Goal: Task Accomplishment & Management: Manage account settings

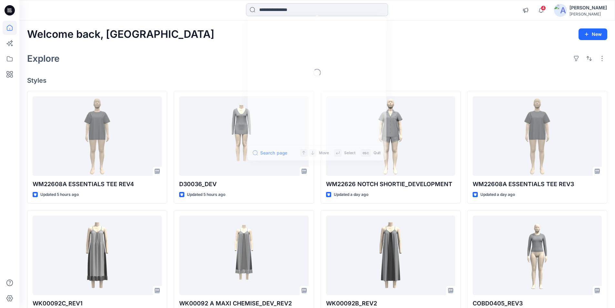
click at [280, 8] on input at bounding box center [317, 9] width 142 height 13
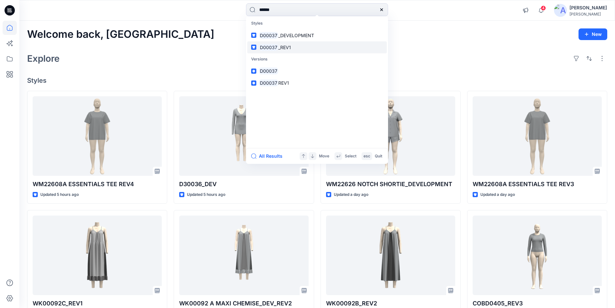
type input "******"
click at [275, 44] on mark "D00037" at bounding box center [268, 47] width 19 height 7
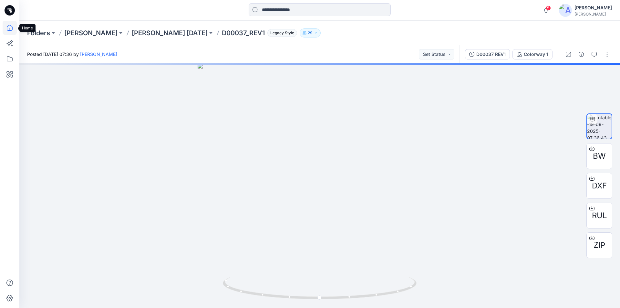
click at [13, 29] on icon at bounding box center [10, 28] width 6 height 6
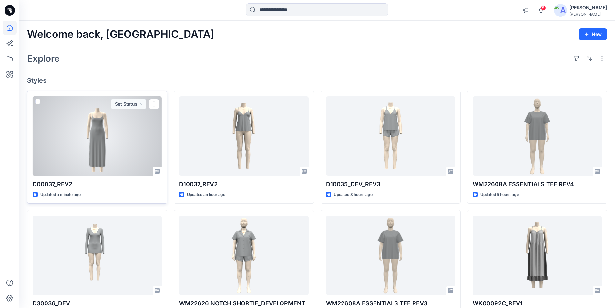
click at [90, 151] on div at bounding box center [97, 136] width 129 height 80
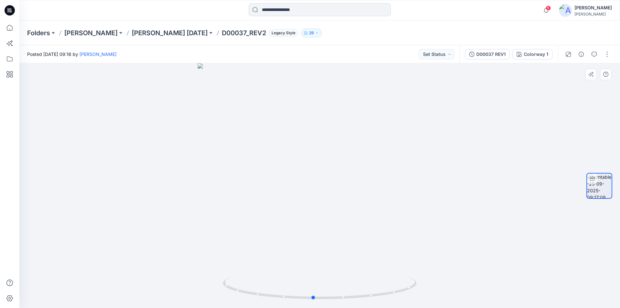
drag, startPoint x: 320, startPoint y: 296, endPoint x: 507, endPoint y: 282, distance: 187.7
click at [507, 282] on div at bounding box center [319, 185] width 600 height 244
drag, startPoint x: 552, startPoint y: 9, endPoint x: 527, endPoint y: 11, distance: 24.9
click at [552, 9] on icon "button" at bounding box center [546, 10] width 12 height 13
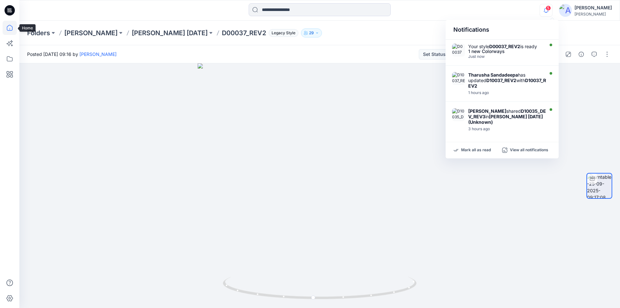
click at [4, 26] on icon at bounding box center [10, 28] width 14 height 14
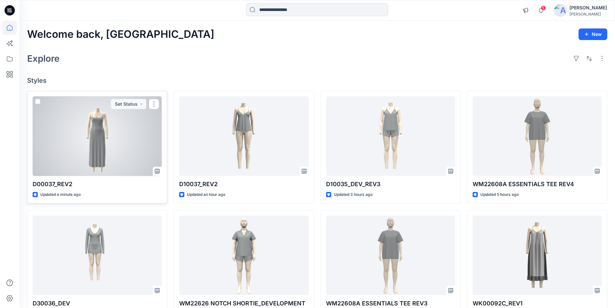
click at [114, 162] on div at bounding box center [97, 136] width 129 height 80
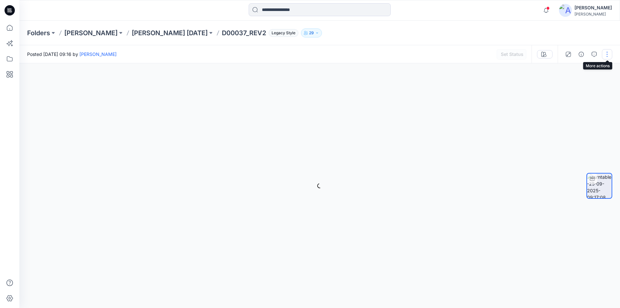
click at [606, 53] on button "button" at bounding box center [607, 54] width 10 height 10
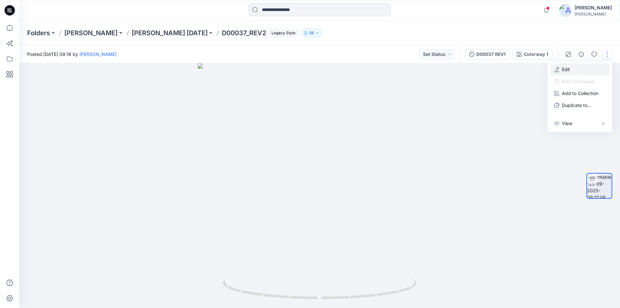
click at [580, 72] on button "Edit" at bounding box center [579, 69] width 59 height 12
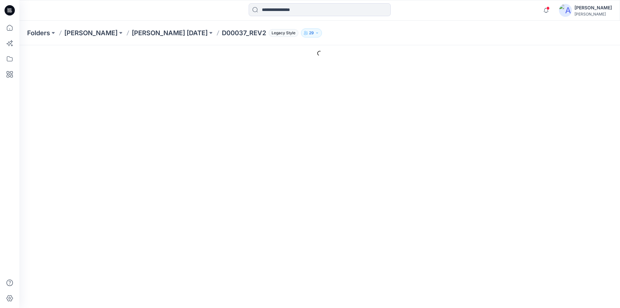
scroll to position [79, 0]
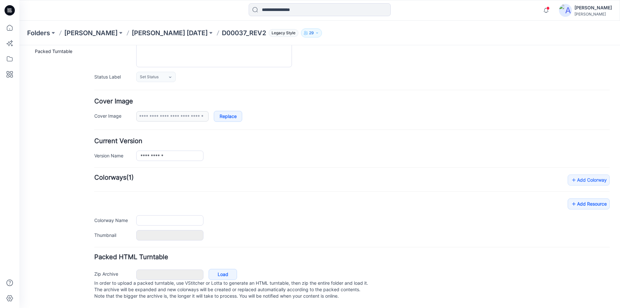
type input "**********"
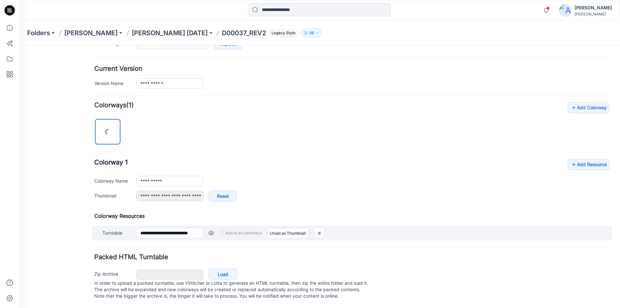
scroll to position [151, 0]
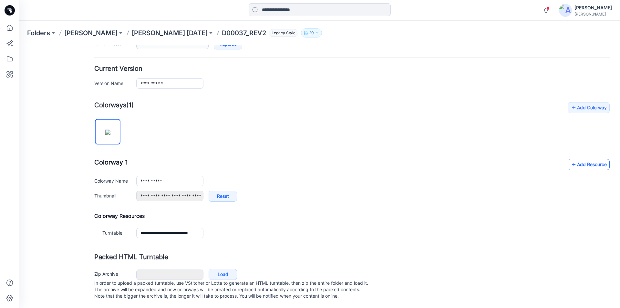
click at [579, 159] on link "Add Resource" at bounding box center [588, 164] width 42 height 11
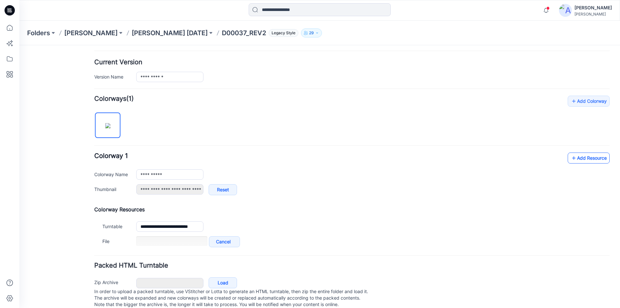
click at [572, 158] on link "Add Resource" at bounding box center [588, 157] width 42 height 11
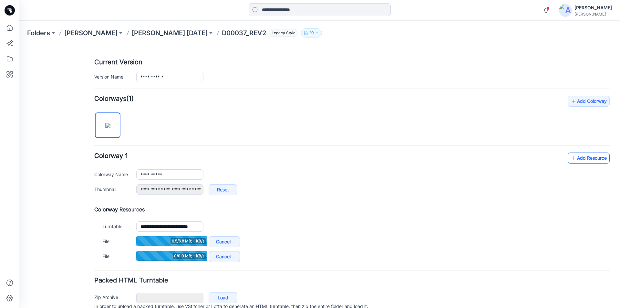
click at [590, 156] on link "Add Resource" at bounding box center [588, 157] width 42 height 11
click at [583, 160] on link "Add Resource" at bounding box center [588, 157] width 42 height 11
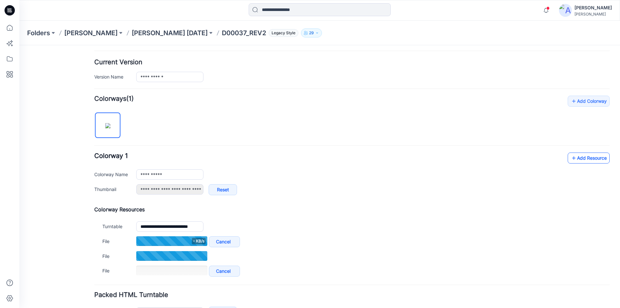
click at [586, 158] on link "Add Resource" at bounding box center [588, 157] width 42 height 11
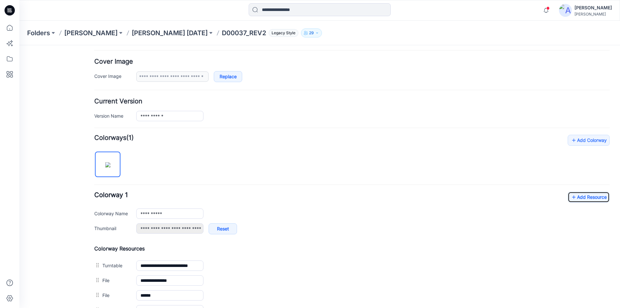
scroll to position [0, 0]
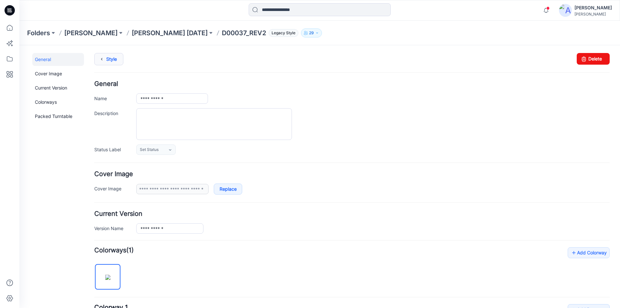
click at [114, 61] on link "Style" at bounding box center [108, 59] width 29 height 12
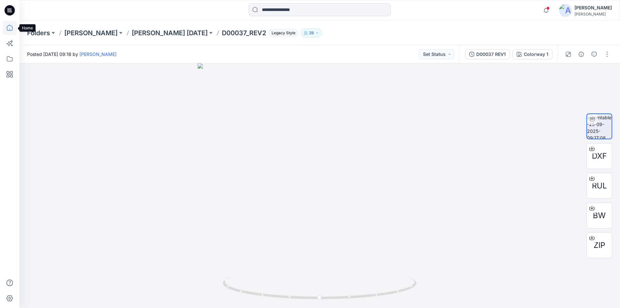
click at [8, 23] on icon at bounding box center [10, 28] width 14 height 14
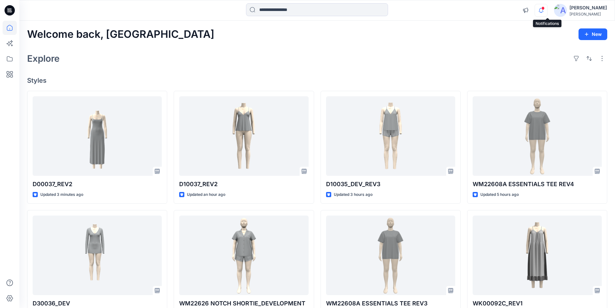
click at [547, 12] on icon "button" at bounding box center [541, 10] width 12 height 13
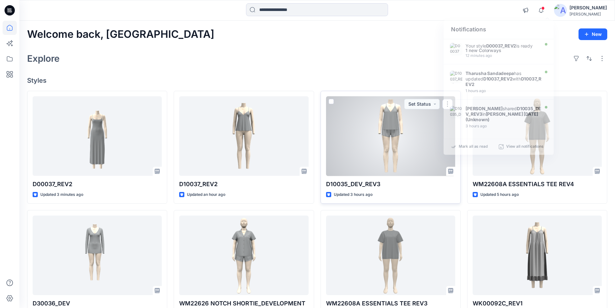
click at [357, 119] on div at bounding box center [390, 136] width 129 height 80
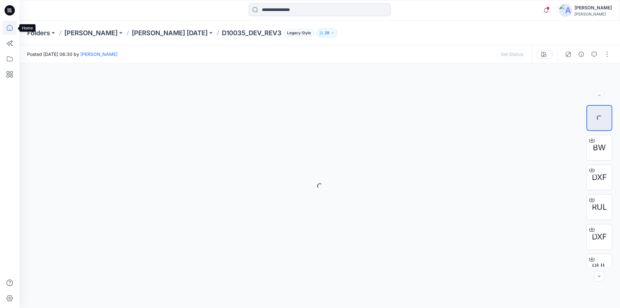
click at [10, 26] on icon at bounding box center [10, 28] width 14 height 14
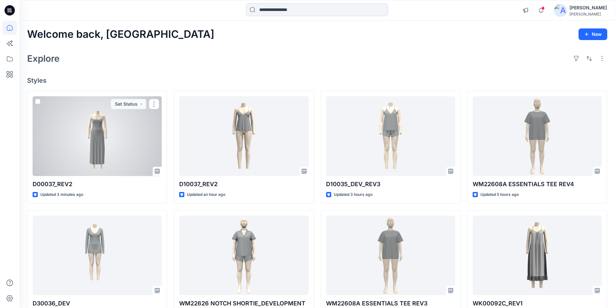
click at [92, 158] on div at bounding box center [97, 136] width 129 height 80
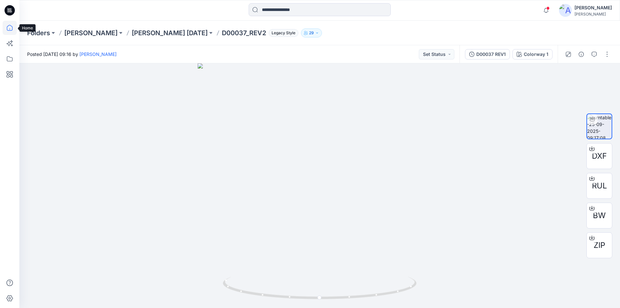
click at [9, 30] on icon at bounding box center [10, 28] width 14 height 14
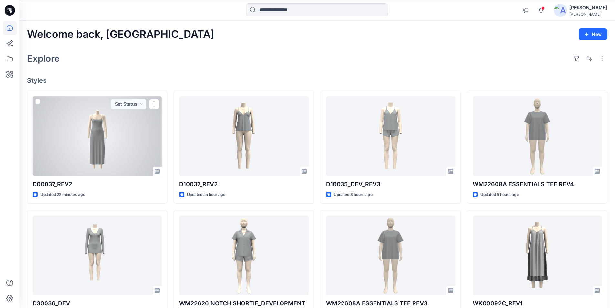
click at [109, 136] on div at bounding box center [97, 136] width 129 height 80
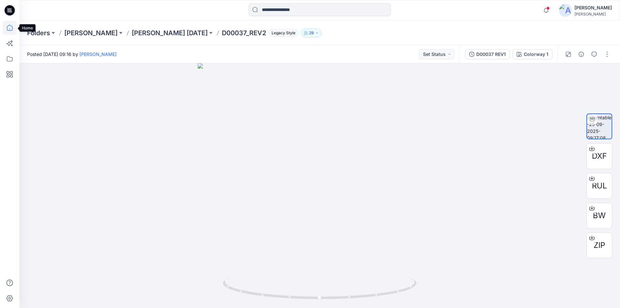
click at [9, 26] on icon at bounding box center [10, 28] width 14 height 14
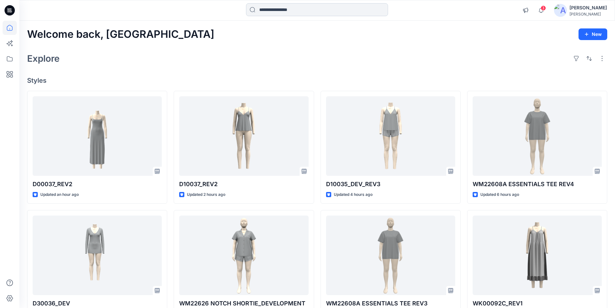
click at [282, 12] on input at bounding box center [317, 9] width 142 height 13
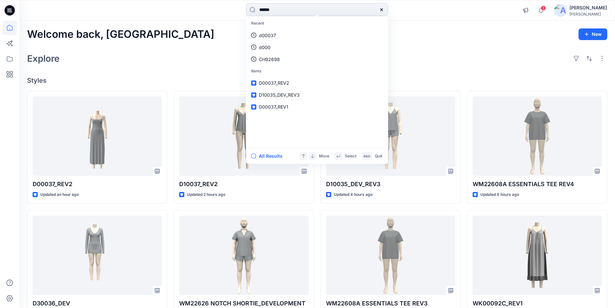
type input "******"
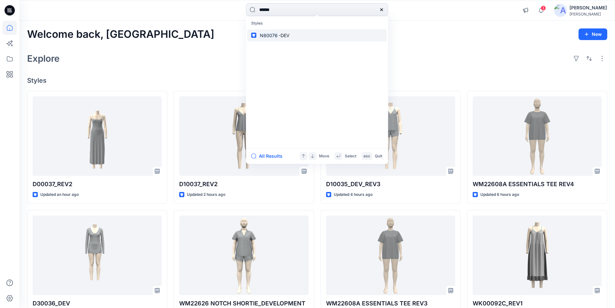
click at [272, 35] on mark "N80076" at bounding box center [269, 35] width 20 height 7
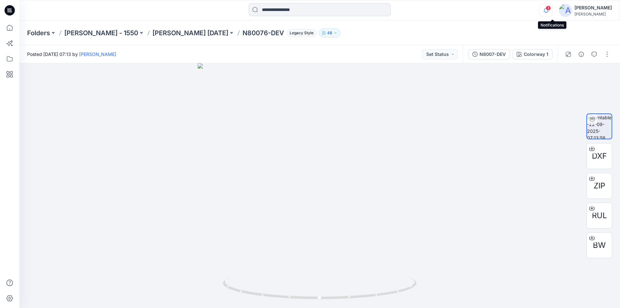
click at [551, 9] on icon "button" at bounding box center [546, 10] width 12 height 13
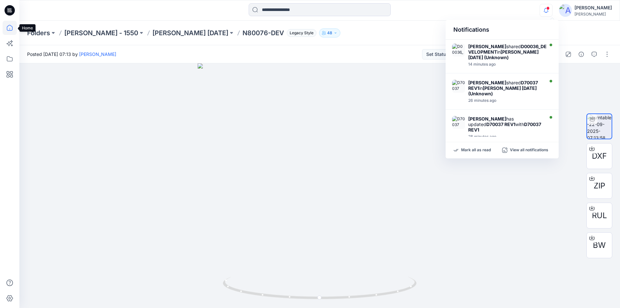
click at [9, 30] on icon at bounding box center [10, 28] width 14 height 14
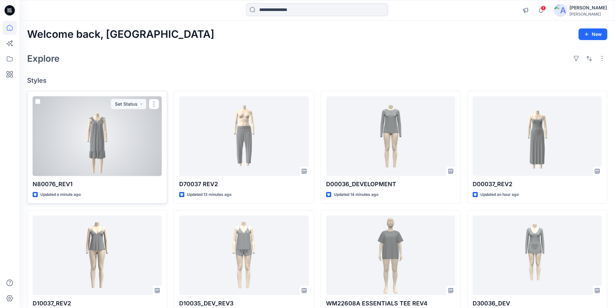
click at [101, 138] on div at bounding box center [97, 136] width 129 height 80
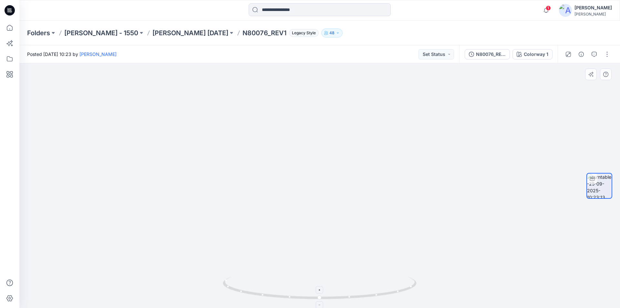
drag, startPoint x: 331, startPoint y: 157, endPoint x: 315, endPoint y: 290, distance: 134.2
click at [606, 55] on button "button" at bounding box center [607, 54] width 10 height 10
click at [576, 72] on button "Edit" at bounding box center [579, 69] width 59 height 12
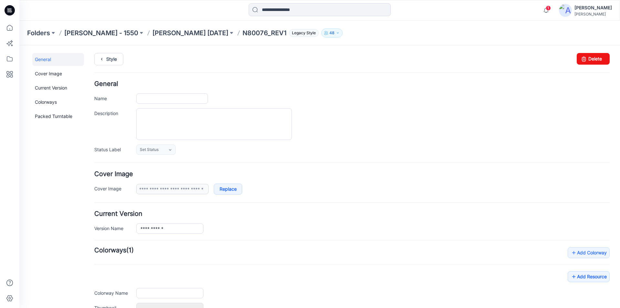
type input "**********"
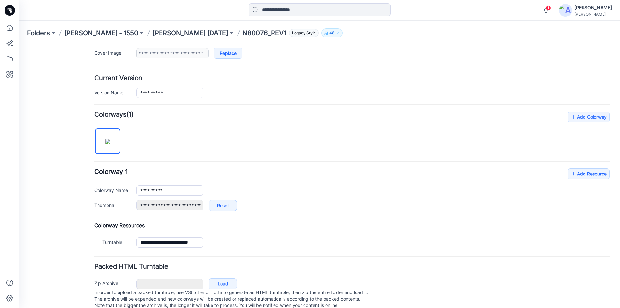
scroll to position [151, 0]
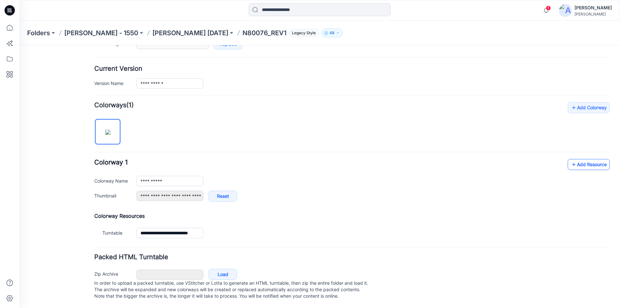
click at [583, 159] on link "Add Resource" at bounding box center [588, 164] width 42 height 11
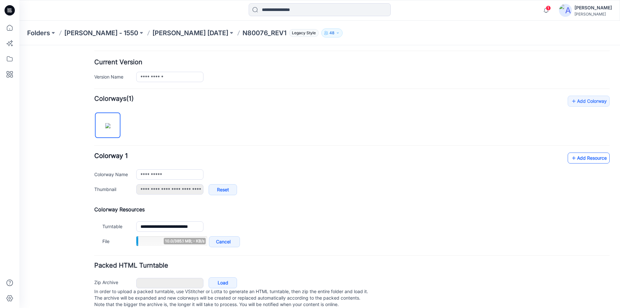
click at [579, 157] on link "Add Resource" at bounding box center [588, 157] width 42 height 11
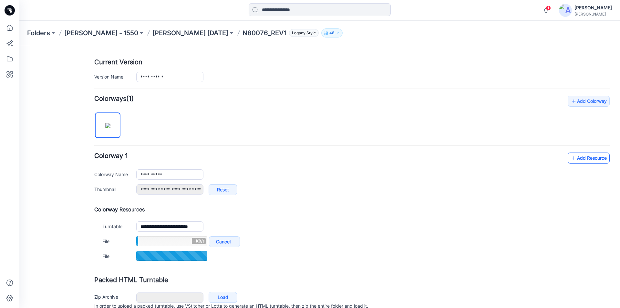
click at [583, 159] on link "Add Resource" at bounding box center [588, 157] width 42 height 11
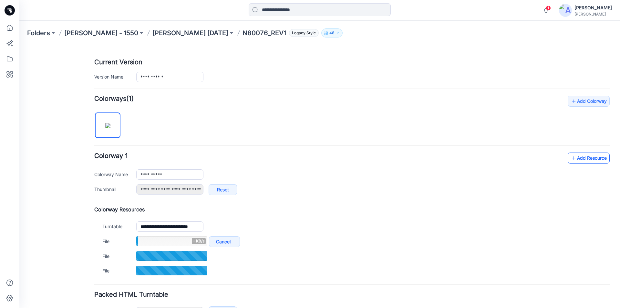
click at [583, 156] on link "Add Resource" at bounding box center [588, 157] width 42 height 11
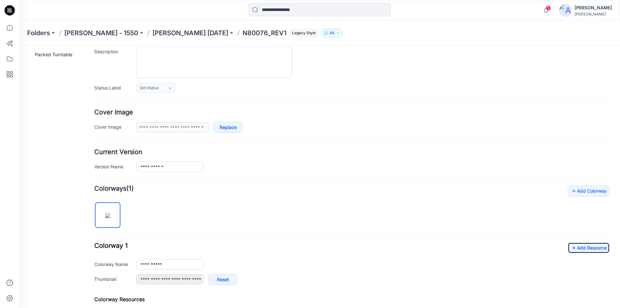
scroll to position [0, 0]
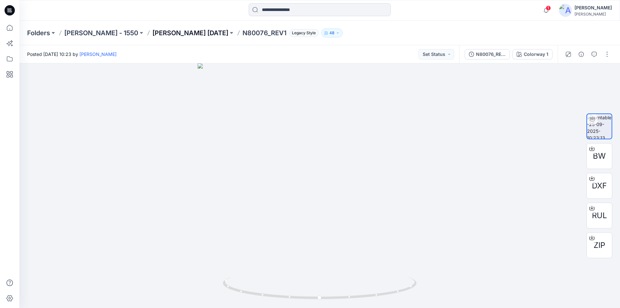
click at [164, 34] on p "[PERSON_NAME] [DATE]" at bounding box center [190, 32] width 76 height 9
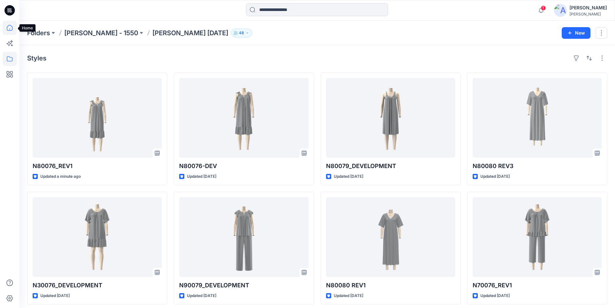
click at [12, 28] on icon at bounding box center [10, 28] width 14 height 14
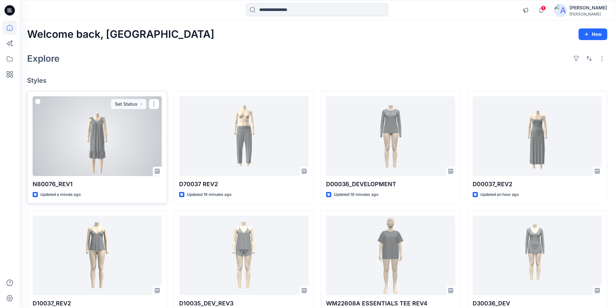
click at [127, 146] on div at bounding box center [97, 136] width 129 height 80
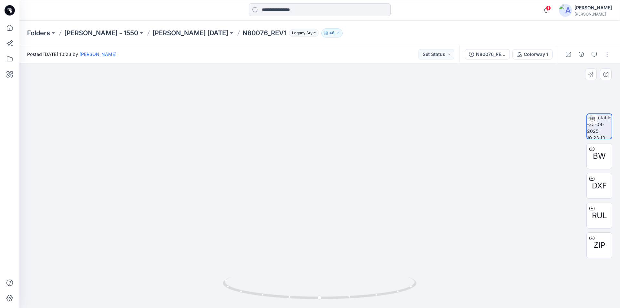
drag, startPoint x: 324, startPoint y: 245, endPoint x: 326, endPoint y: 275, distance: 30.4
click at [9, 30] on icon at bounding box center [10, 28] width 14 height 14
